Goal: Information Seeking & Learning: Learn about a topic

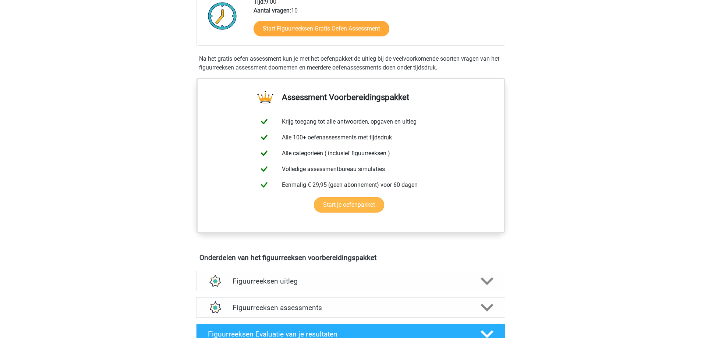
scroll to position [110, 0]
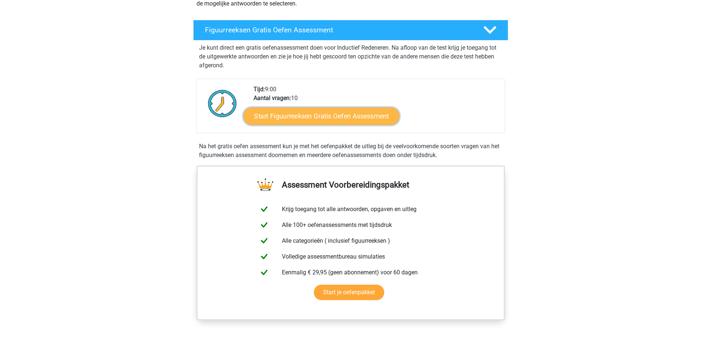
click at [315, 118] on link "Start Figuurreeksen Gratis Oefen Assessment" at bounding box center [321, 116] width 156 height 18
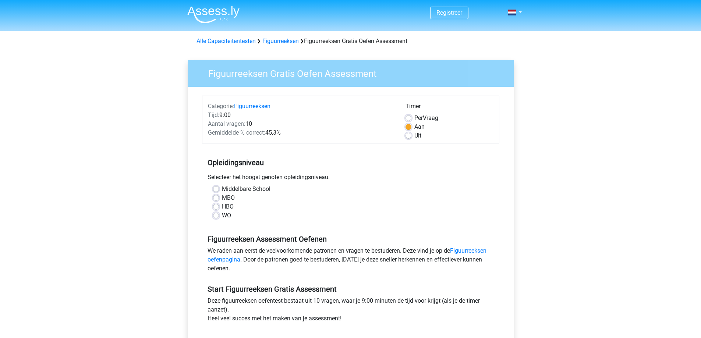
click at [251, 188] on label "Middelbare School" at bounding box center [246, 189] width 49 height 9
click at [219, 188] on input "Middelbare School" at bounding box center [216, 188] width 6 height 7
radio input "true"
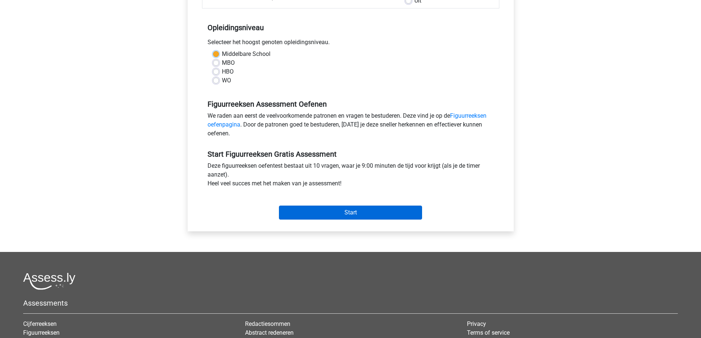
scroll to position [147, 0]
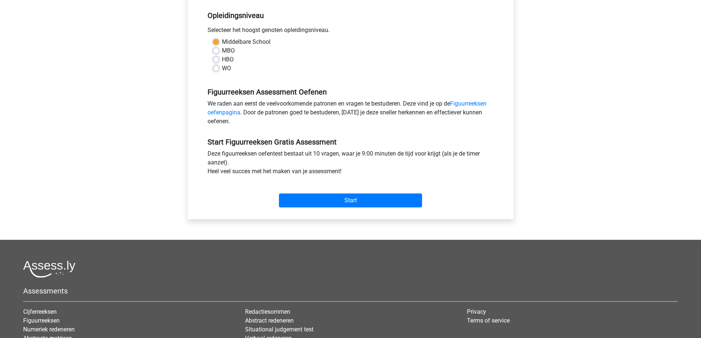
click at [222, 49] on label "MBO" at bounding box center [228, 50] width 13 height 9
click at [218, 49] on input "MBO" at bounding box center [216, 49] width 6 height 7
radio input "true"
click at [351, 200] on input "Start" at bounding box center [350, 201] width 143 height 14
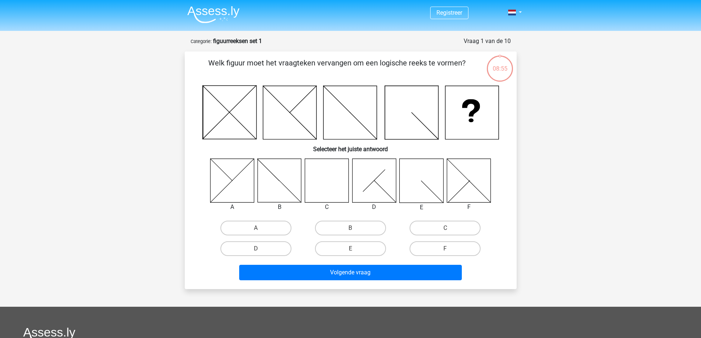
click at [321, 186] on icon at bounding box center [327, 181] width 44 height 44
click at [444, 231] on label "C" at bounding box center [445, 228] width 71 height 15
click at [445, 231] on input "C" at bounding box center [447, 230] width 5 height 5
radio input "true"
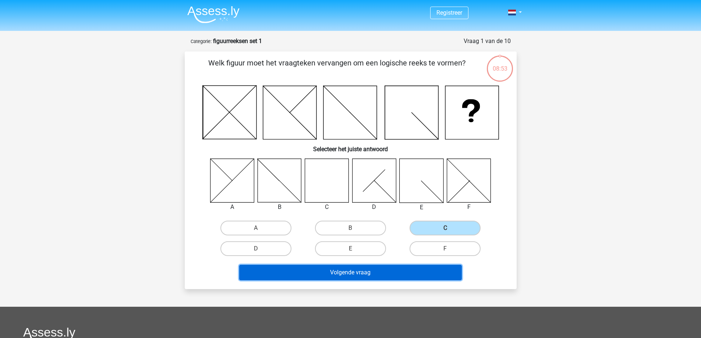
click at [355, 275] on button "Volgende vraag" at bounding box center [350, 272] width 223 height 15
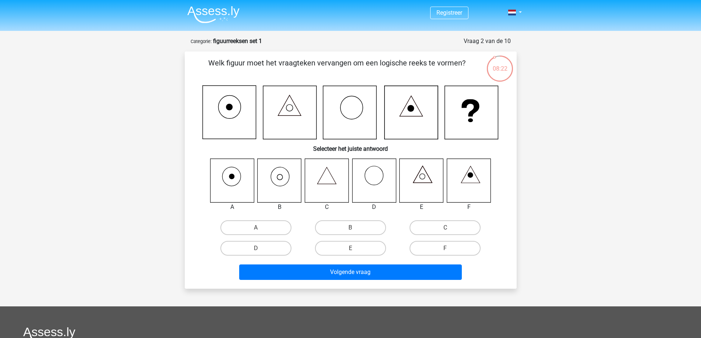
click at [235, 173] on icon at bounding box center [232, 181] width 44 height 44
click at [246, 185] on icon at bounding box center [232, 181] width 44 height 44
click at [239, 180] on icon at bounding box center [232, 181] width 44 height 44
drag, startPoint x: 236, startPoint y: 230, endPoint x: 248, endPoint y: 219, distance: 16.5
click at [236, 229] on label "A" at bounding box center [256, 228] width 71 height 15
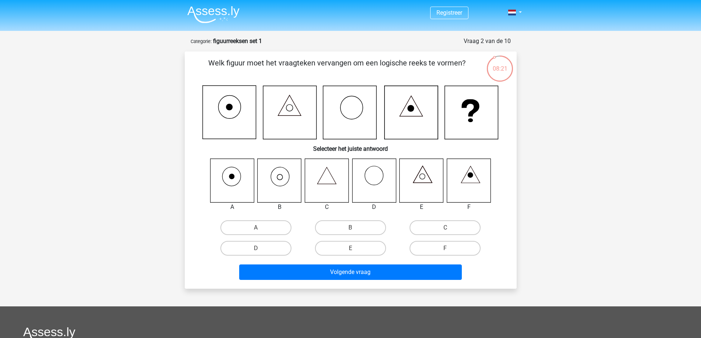
click at [256, 229] on input "A" at bounding box center [258, 230] width 5 height 5
radio input "true"
click at [342, 228] on label "B" at bounding box center [350, 228] width 71 height 15
click at [350, 228] on input "B" at bounding box center [352, 230] width 5 height 5
radio input "true"
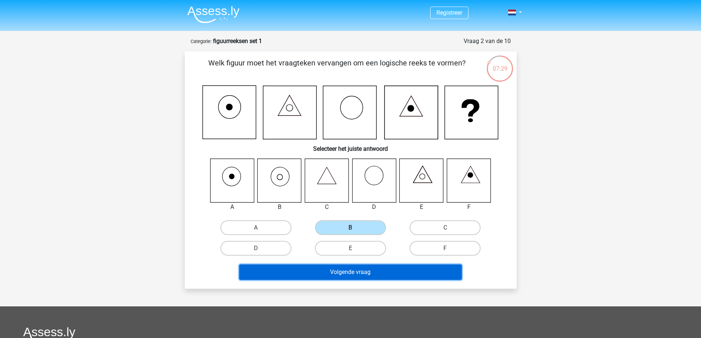
click at [344, 269] on button "Volgende vraag" at bounding box center [350, 272] width 223 height 15
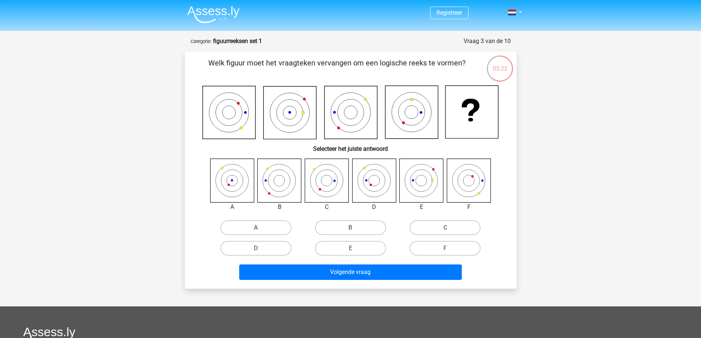
click at [255, 225] on label "A" at bounding box center [256, 228] width 71 height 15
click at [256, 228] on input "A" at bounding box center [258, 230] width 5 height 5
radio input "true"
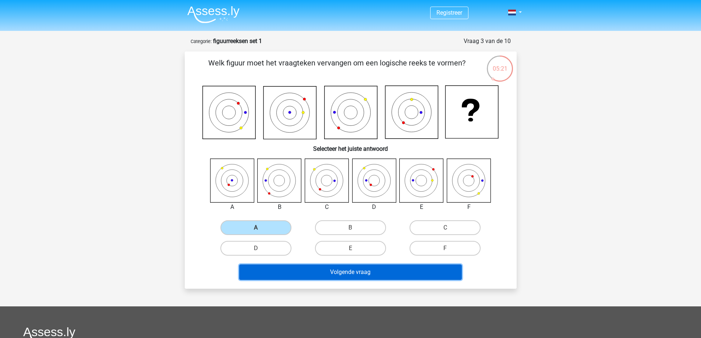
click at [380, 270] on button "Volgende vraag" at bounding box center [350, 272] width 223 height 15
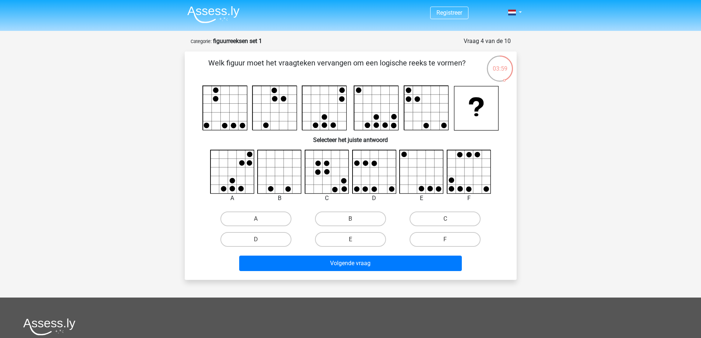
click at [462, 208] on div "A B C" at bounding box center [351, 200] width 308 height 100
click at [467, 213] on label "C" at bounding box center [445, 219] width 71 height 15
click at [450, 219] on input "C" at bounding box center [447, 221] width 5 height 5
radio input "true"
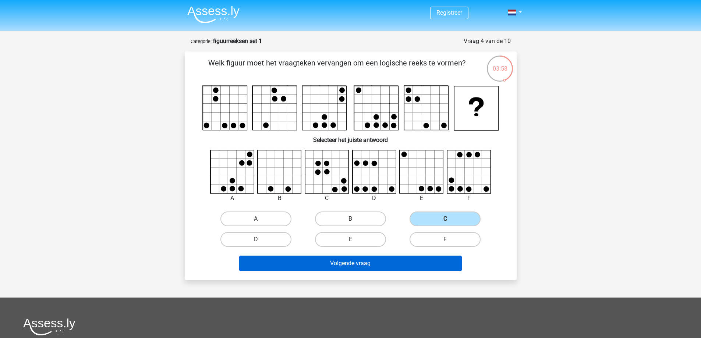
click at [343, 272] on div "Volgende vraag" at bounding box center [351, 265] width 284 height 18
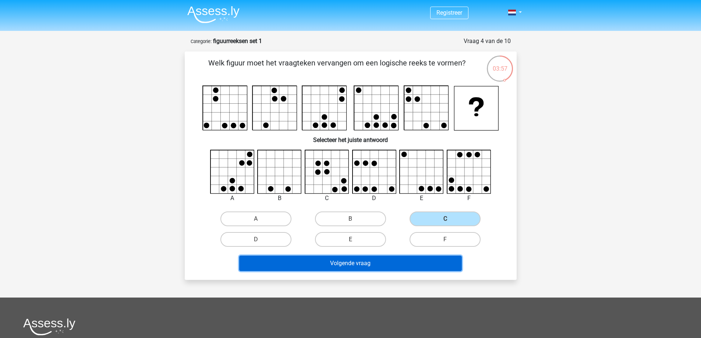
click at [357, 264] on button "Volgende vraag" at bounding box center [350, 263] width 223 height 15
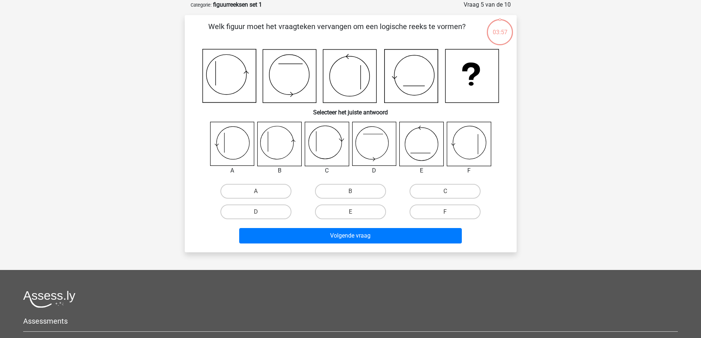
scroll to position [37, 0]
click at [361, 197] on label "B" at bounding box center [350, 191] width 71 height 15
click at [355, 196] on input "B" at bounding box center [352, 193] width 5 height 5
radio input "true"
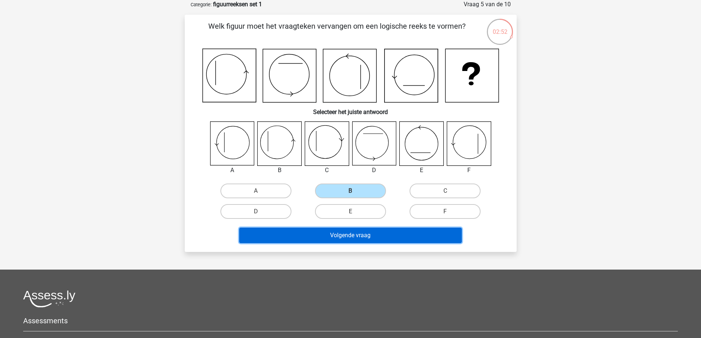
click at [378, 239] on button "Volgende vraag" at bounding box center [350, 235] width 223 height 15
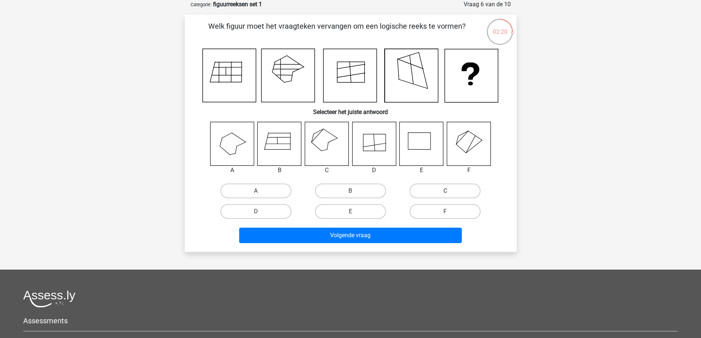
click at [458, 187] on label "C" at bounding box center [445, 191] width 71 height 15
click at [450, 191] on input "C" at bounding box center [447, 193] width 5 height 5
radio input "true"
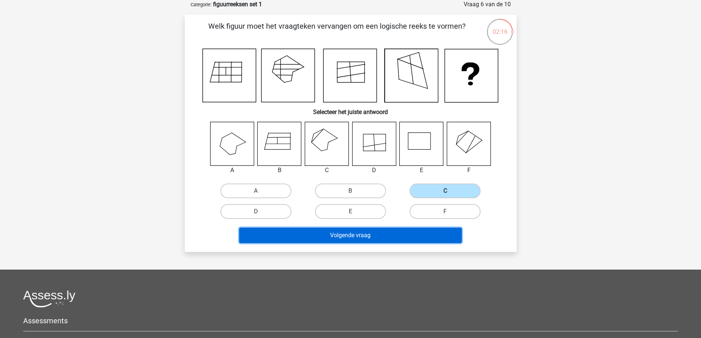
click at [364, 236] on button "Volgende vraag" at bounding box center [350, 235] width 223 height 15
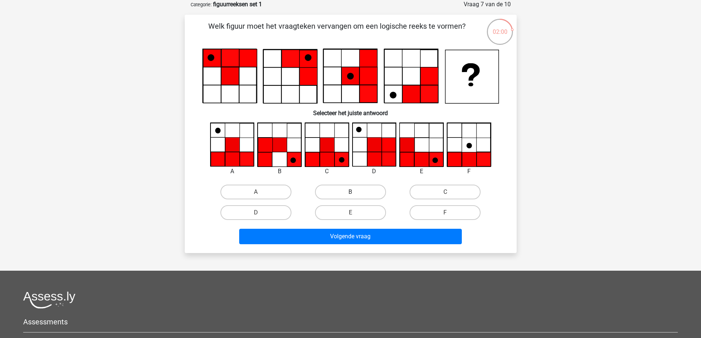
click at [339, 191] on label "B" at bounding box center [350, 192] width 71 height 15
click at [350, 192] on input "B" at bounding box center [352, 194] width 5 height 5
radio input "true"
click at [334, 228] on div "Volgende vraag" at bounding box center [351, 235] width 308 height 24
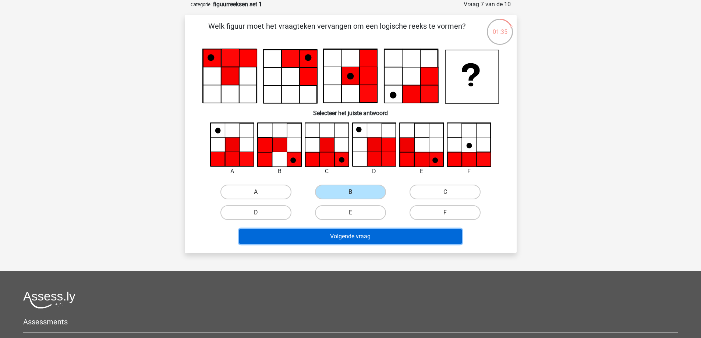
click at [330, 237] on button "Volgende vraag" at bounding box center [350, 236] width 223 height 15
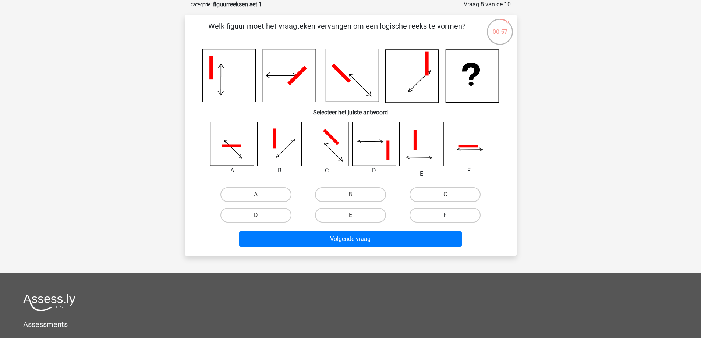
click at [442, 215] on label "F" at bounding box center [445, 215] width 71 height 15
click at [445, 215] on input "F" at bounding box center [447, 217] width 5 height 5
radio input "true"
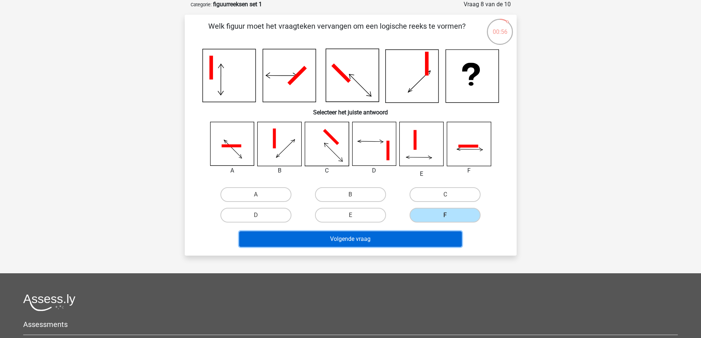
click at [364, 238] on button "Volgende vraag" at bounding box center [350, 239] width 223 height 15
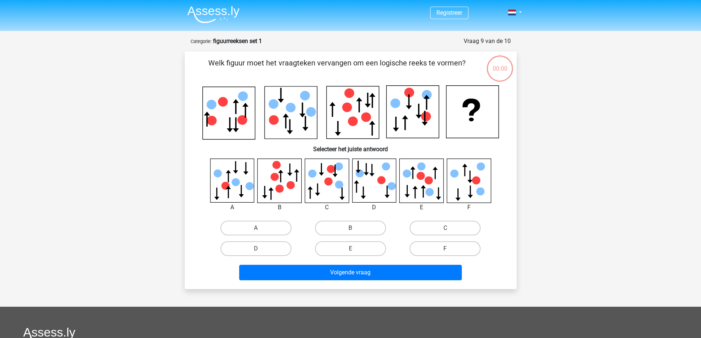
scroll to position [37, 0]
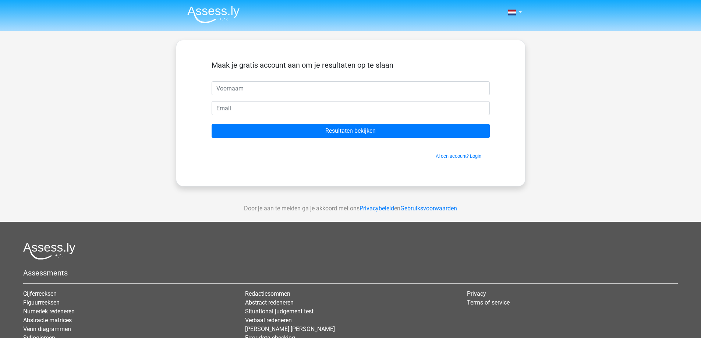
click at [359, 87] on input "text" at bounding box center [351, 88] width 278 height 14
type input "[PERSON_NAME]"
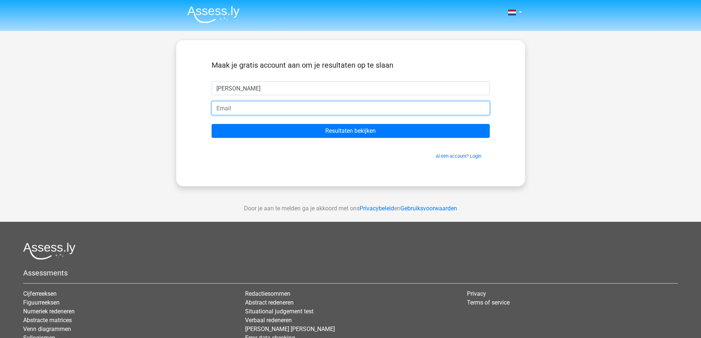
click at [246, 111] on input "email" at bounding box center [351, 108] width 278 height 14
type input "[EMAIL_ADDRESS][DOMAIN_NAME]"
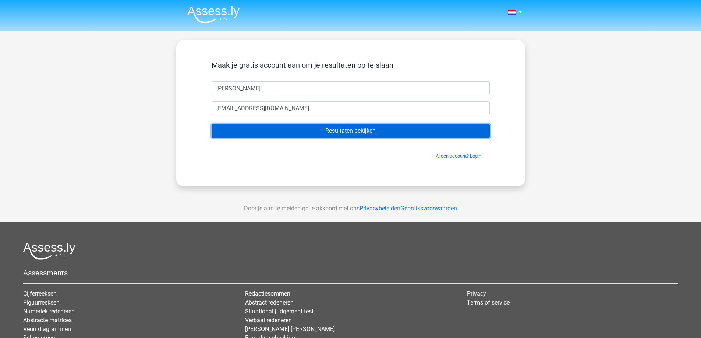
click at [347, 134] on input "Resultaten bekijken" at bounding box center [351, 131] width 278 height 14
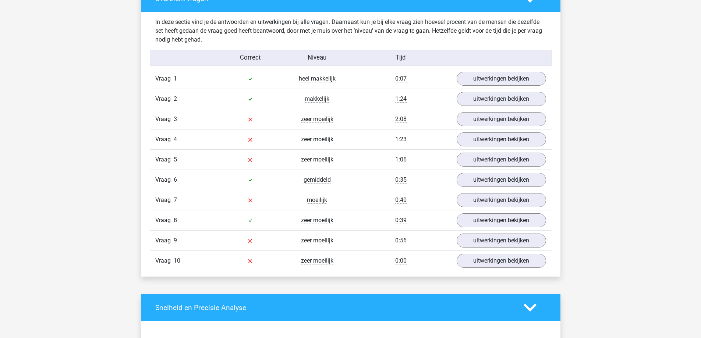
scroll to position [584, 0]
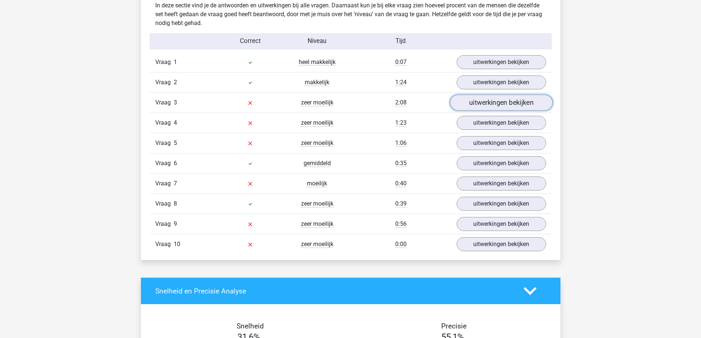
click at [519, 101] on link "uitwerkingen bekijken" at bounding box center [501, 103] width 103 height 16
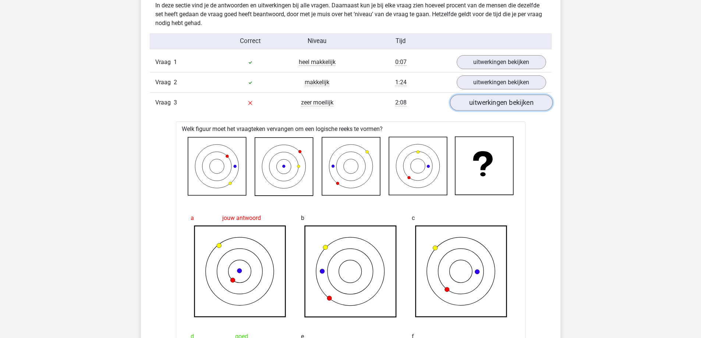
click at [514, 103] on link "uitwerkingen bekijken" at bounding box center [501, 103] width 103 height 16
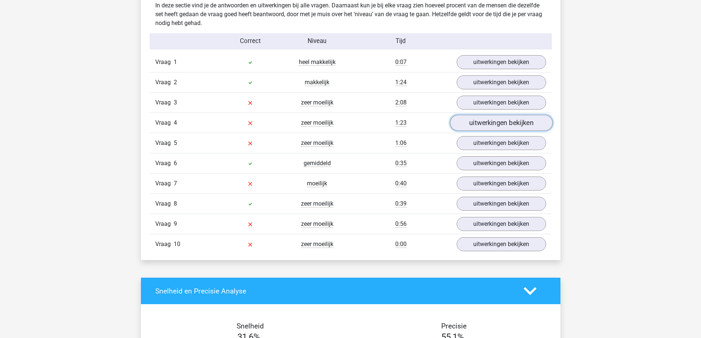
click at [486, 123] on link "uitwerkingen bekijken" at bounding box center [501, 123] width 103 height 16
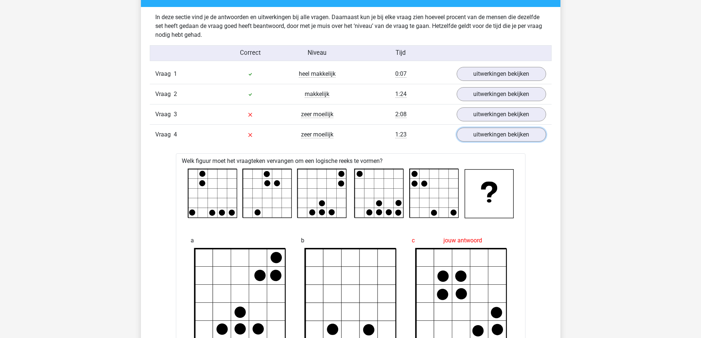
scroll to position [547, 0]
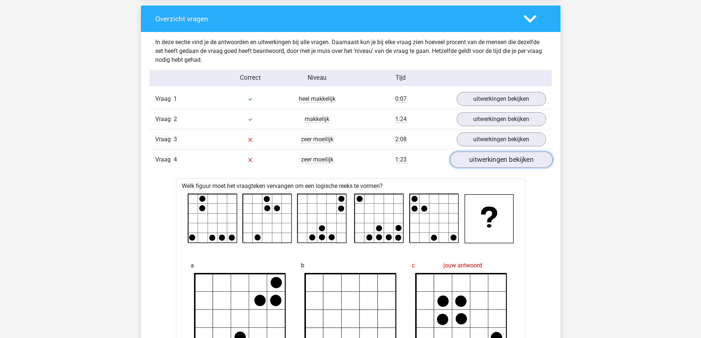
click at [493, 155] on link "uitwerkingen bekijken" at bounding box center [501, 160] width 103 height 16
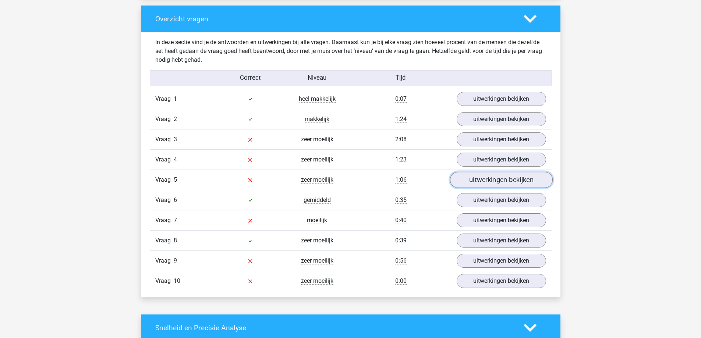
click at [485, 180] on link "uitwerkingen bekijken" at bounding box center [501, 180] width 103 height 16
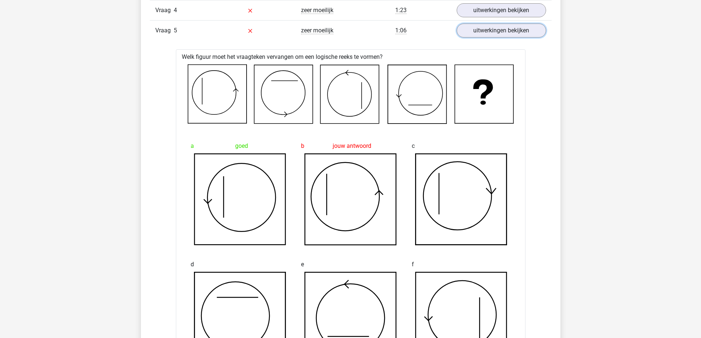
scroll to position [695, 0]
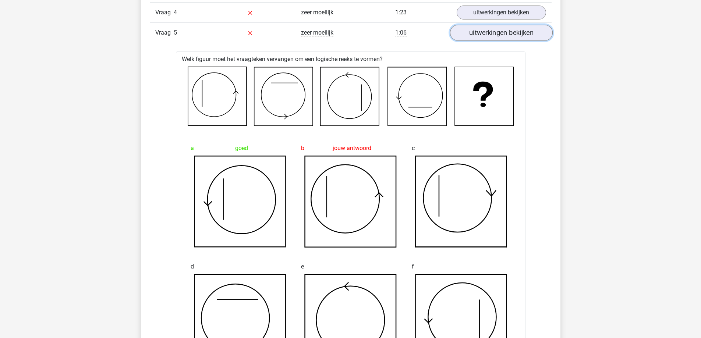
click at [484, 32] on link "uitwerkingen bekijken" at bounding box center [501, 33] width 103 height 16
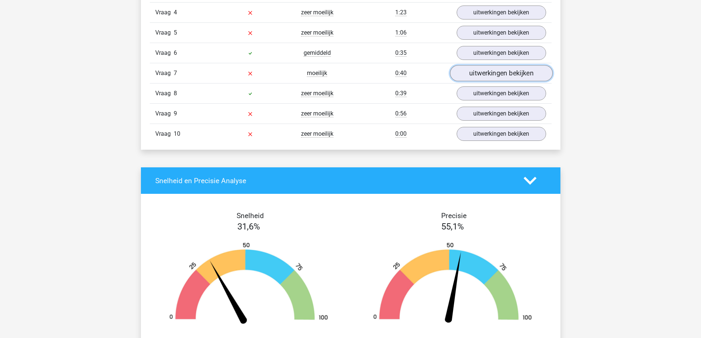
click at [483, 72] on link "uitwerkingen bekijken" at bounding box center [501, 74] width 103 height 16
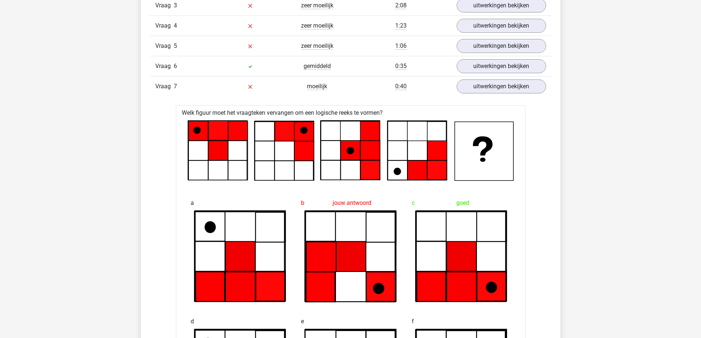
scroll to position [677, 0]
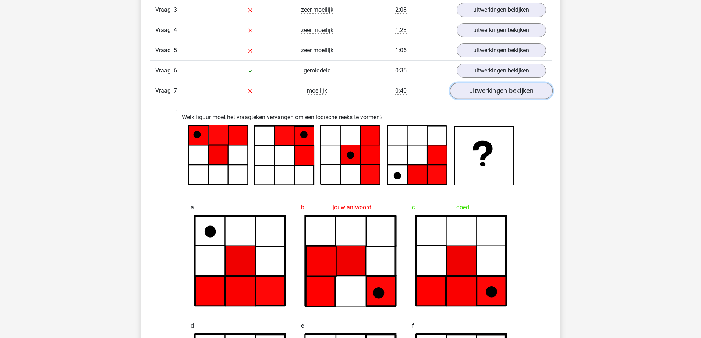
click at [492, 84] on link "uitwerkingen bekijken" at bounding box center [501, 91] width 103 height 16
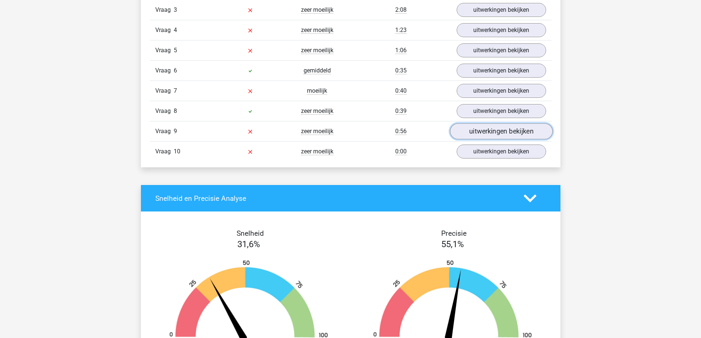
click at [517, 133] on link "uitwerkingen bekijken" at bounding box center [501, 132] width 103 height 16
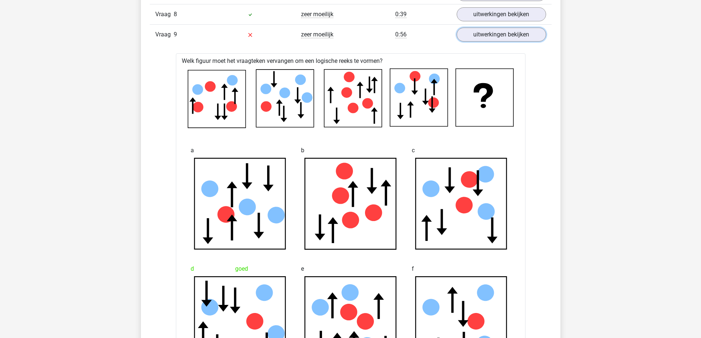
scroll to position [751, 0]
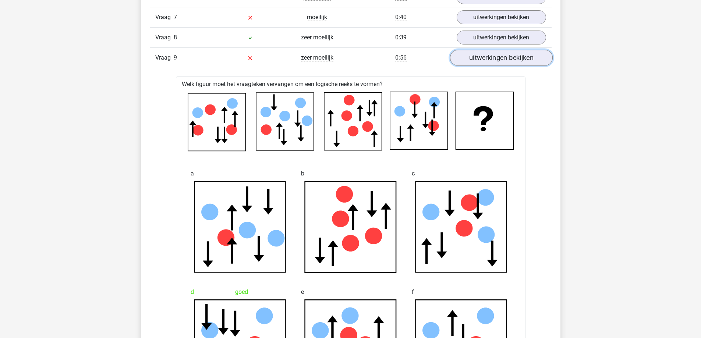
click at [511, 63] on link "uitwerkingen bekijken" at bounding box center [501, 58] width 103 height 16
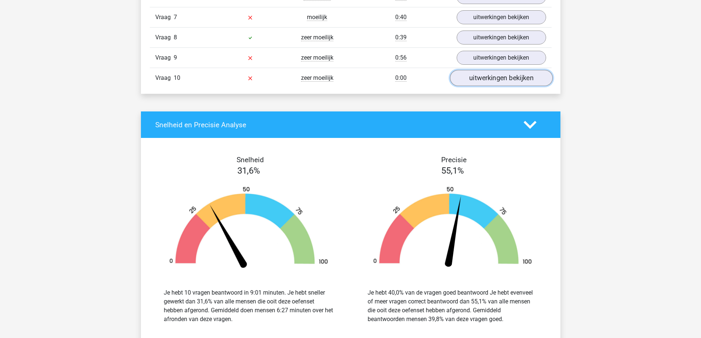
click at [494, 77] on link "uitwerkingen bekijken" at bounding box center [501, 78] width 103 height 16
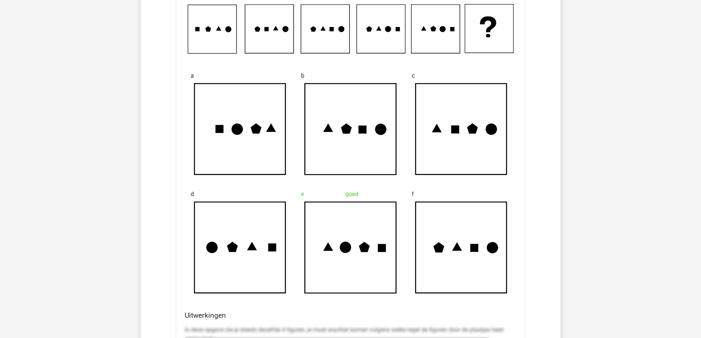
scroll to position [856, 0]
